Goal: Contribute content: Add original content to the website for others to see

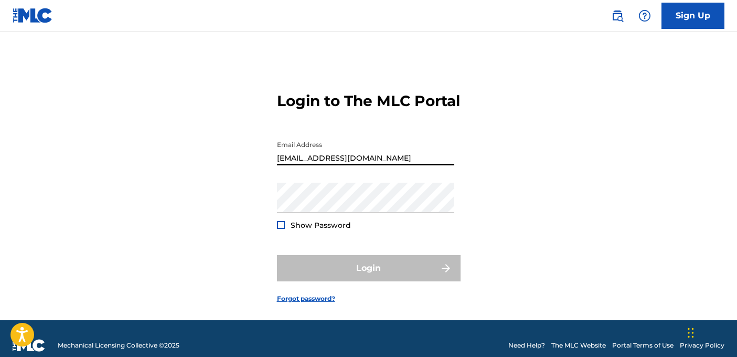
type input "[EMAIL_ADDRESS][DOMAIN_NAME]"
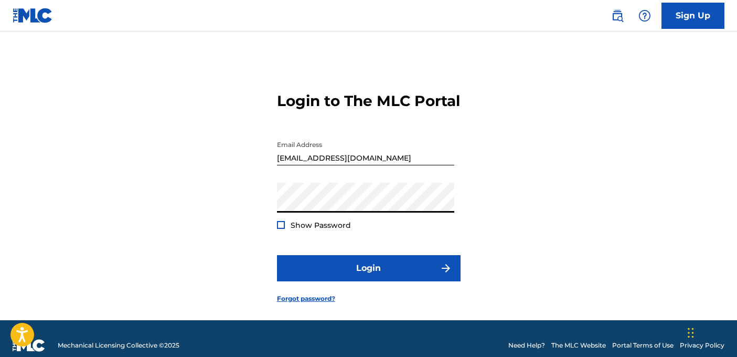
click at [368, 281] on button "Login" at bounding box center [369, 268] width 184 height 26
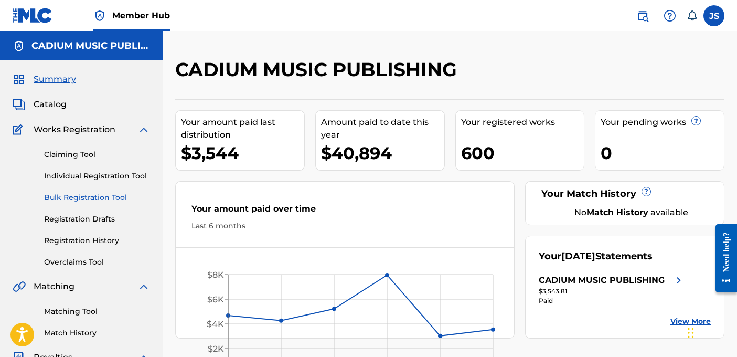
click at [93, 195] on link "Bulk Registration Tool" at bounding box center [97, 197] width 106 height 11
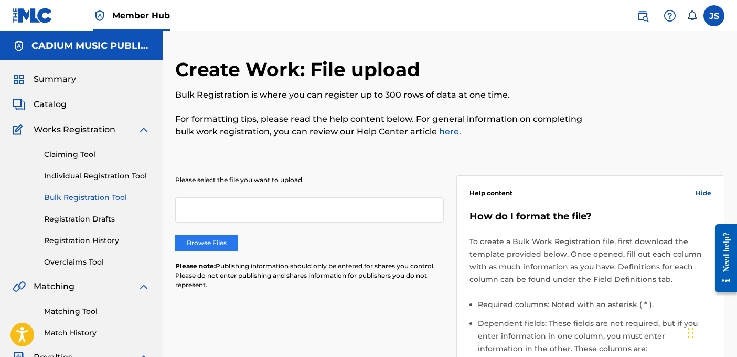
click at [202, 242] on label "Browse Files" at bounding box center [206, 243] width 63 height 16
click at [0, 0] on input "Browse Files" at bounding box center [0, 0] width 0 height 0
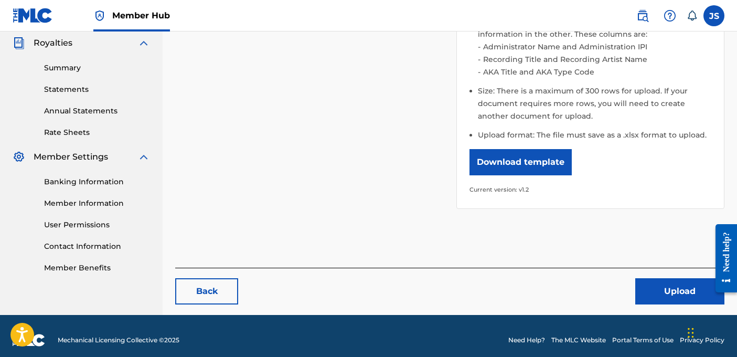
scroll to position [322, 0]
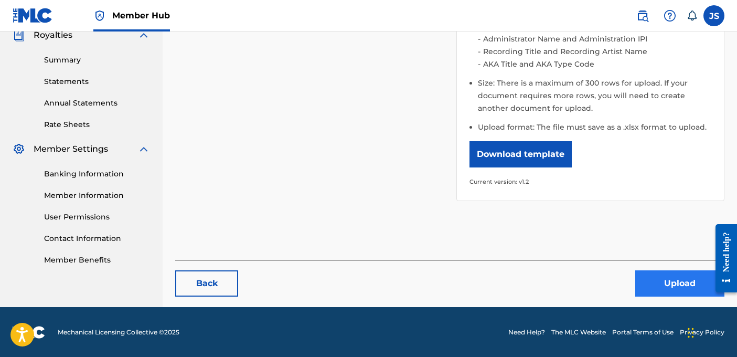
click at [672, 286] on button "Upload" at bounding box center [679, 283] width 89 height 26
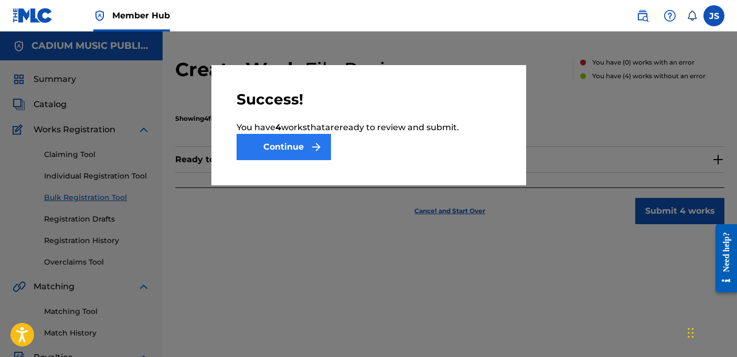
click at [280, 142] on button "Continue" at bounding box center [284, 147] width 94 height 26
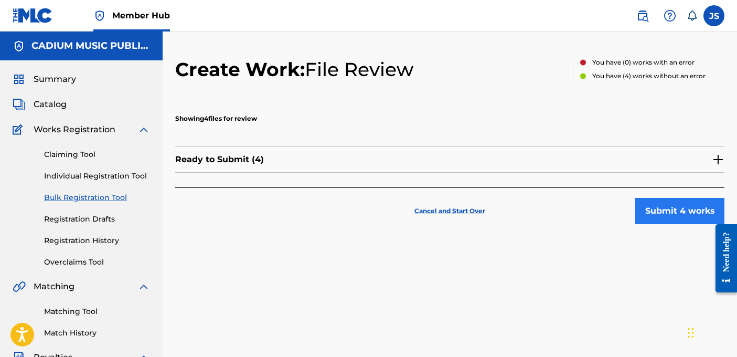
click at [688, 212] on button "Submit 4 works" at bounding box center [679, 211] width 89 height 26
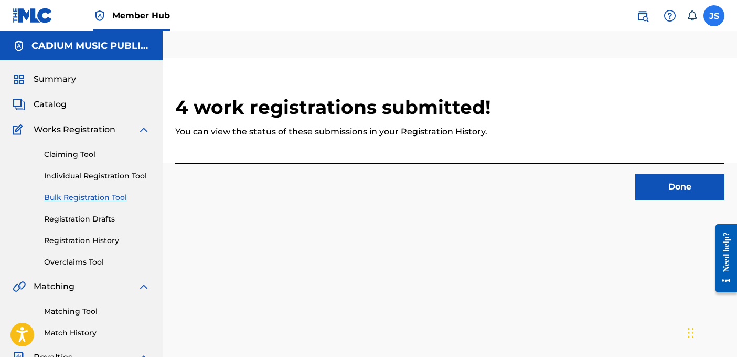
click at [715, 12] on label at bounding box center [714, 15] width 21 height 21
click at [714, 16] on input "JS [PERSON_NAME] [EMAIL_ADDRESS][DOMAIN_NAME] Notification Preferences Profile …" at bounding box center [714, 16] width 0 height 0
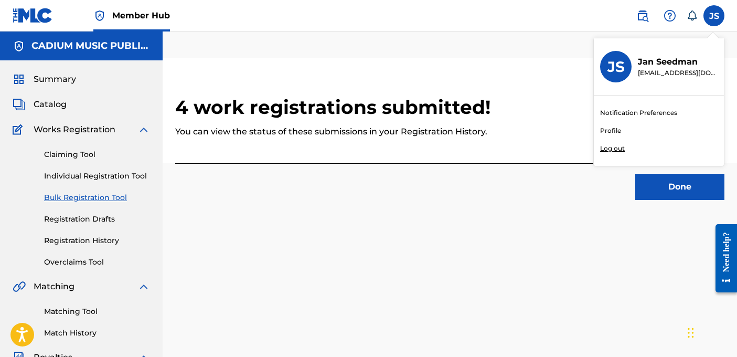
click at [613, 148] on p "Log out" at bounding box center [612, 148] width 25 height 9
click at [714, 16] on input "JS [PERSON_NAME] [EMAIL_ADDRESS][DOMAIN_NAME] Notification Preferences Profile …" at bounding box center [714, 16] width 0 height 0
